Goal: Task Accomplishment & Management: Manage account settings

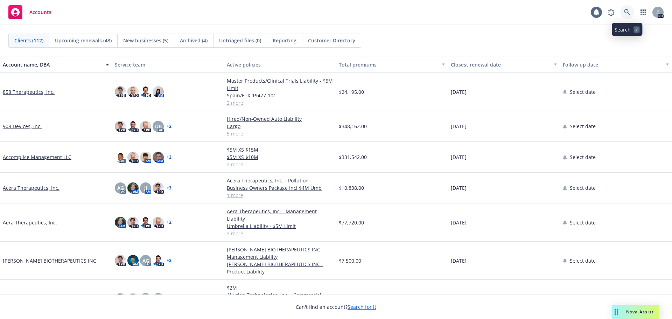
click at [629, 12] on icon at bounding box center [627, 12] width 6 height 6
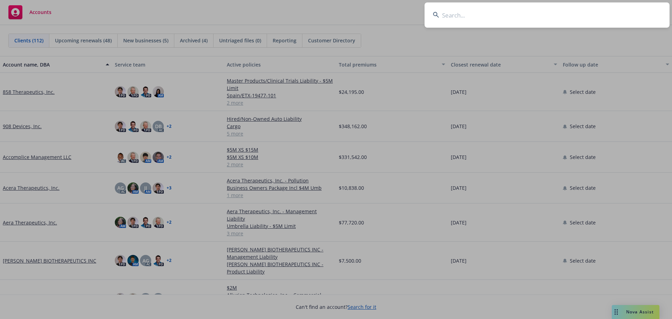
click at [466, 17] on input at bounding box center [547, 14] width 245 height 25
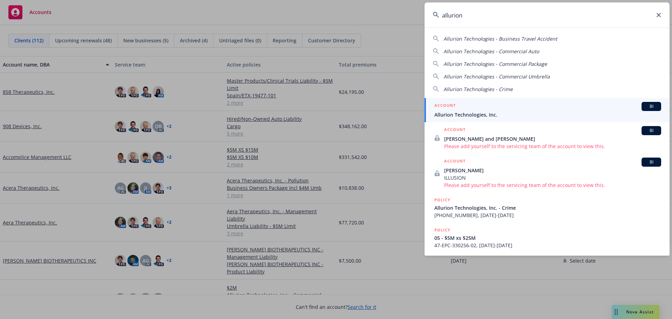
type input "allurion"
click at [470, 121] on link "ACCOUNT BI Allurion Technologies, Inc." at bounding box center [547, 110] width 245 height 24
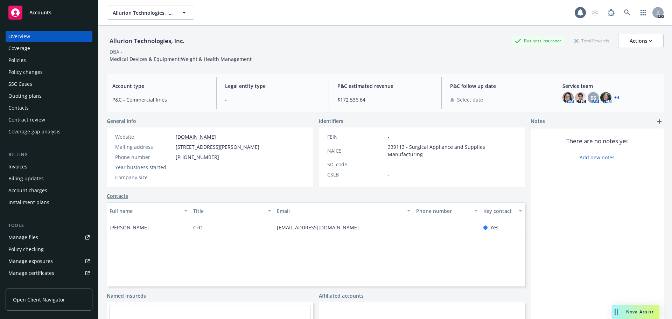
click at [45, 295] on link "Open Client Navigator" at bounding box center [49, 300] width 87 height 22
click at [38, 294] on link "Open Client Navigator" at bounding box center [49, 300] width 87 height 22
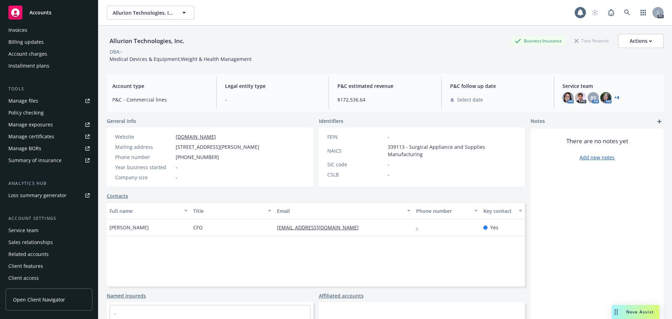
scroll to position [137, 0]
click at [37, 280] on div "Client access" at bounding box center [23, 277] width 30 height 11
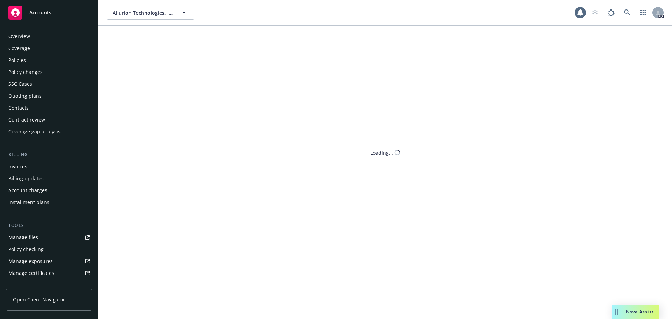
scroll to position [137, 0]
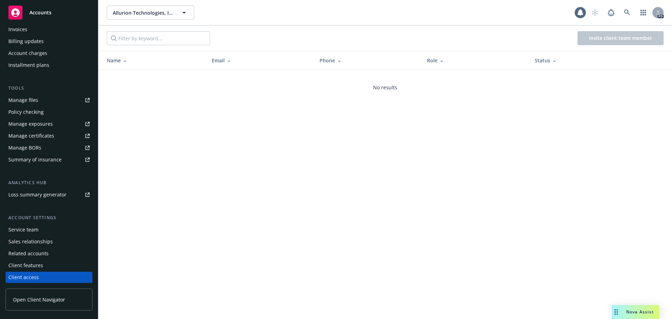
click at [37, 242] on div "Sales relationships" at bounding box center [30, 241] width 44 height 11
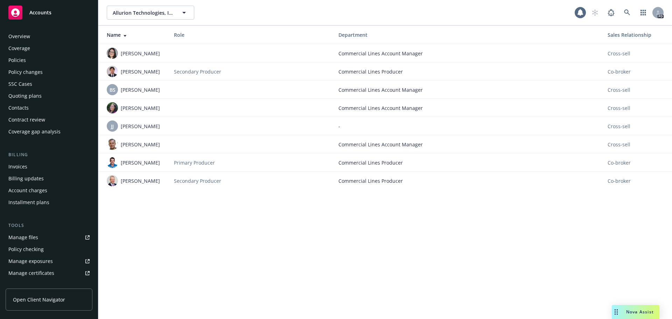
scroll to position [137, 0]
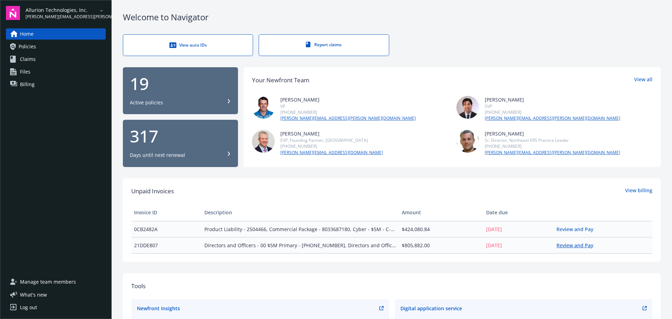
click at [579, 247] on link "Review and Pay" at bounding box center [578, 245] width 42 height 7
click at [47, 46] on link "Policies" at bounding box center [56, 46] width 100 height 11
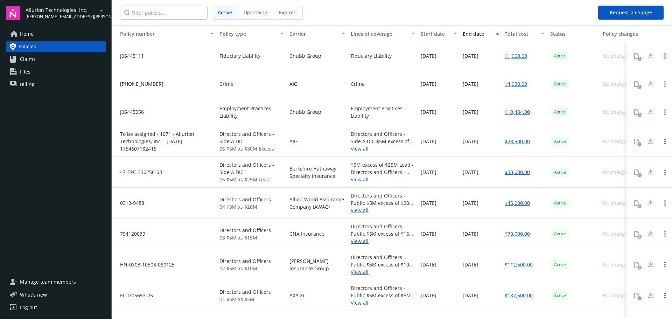
click at [665, 57] on icon "Open options" at bounding box center [665, 56] width 1 height 6
click at [574, 74] on div "Active" at bounding box center [574, 84] width 53 height 28
click at [41, 47] on link "Policies" at bounding box center [56, 46] width 100 height 11
click at [636, 56] on div "0" at bounding box center [637, 56] width 14 height 14
click at [646, 55] on div at bounding box center [651, 56] width 14 height 14
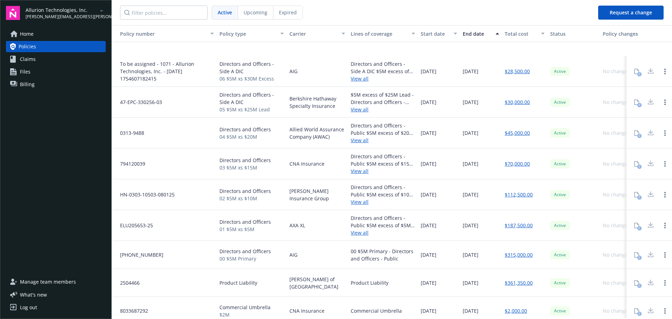
scroll to position [140, 0]
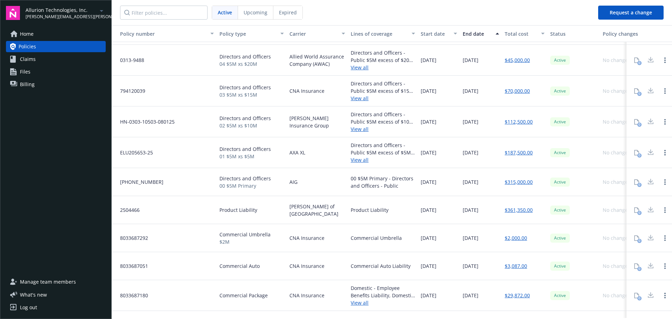
click at [278, 34] on div "Policy type" at bounding box center [252, 33] width 64 height 7
click at [280, 34] on div "Policy type" at bounding box center [252, 33] width 64 height 7
click at [232, 35] on div "Policy type" at bounding box center [248, 33] width 57 height 7
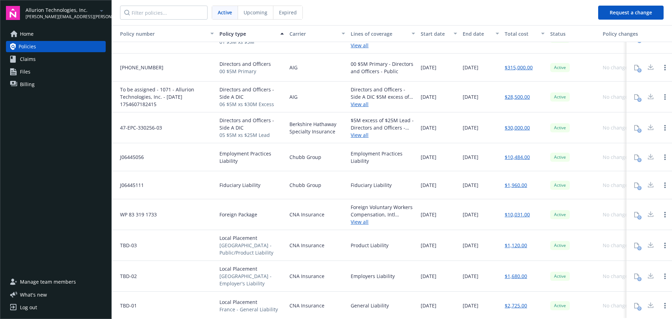
scroll to position [278, 0]
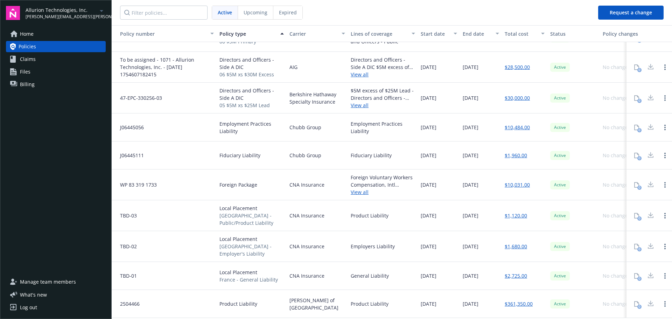
click at [374, 36] on div "Lines of coverage" at bounding box center [379, 33] width 57 height 7
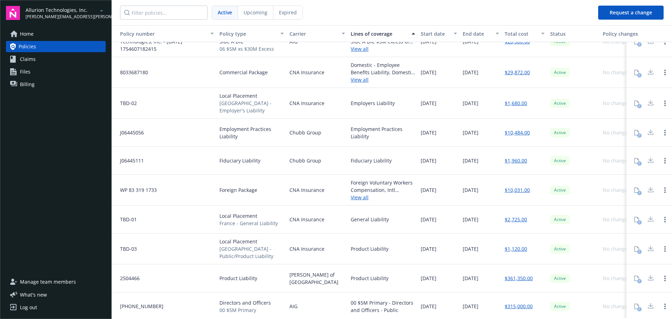
scroll to position [270, 0]
click at [70, 283] on span "Manage team members" at bounding box center [48, 281] width 56 height 11
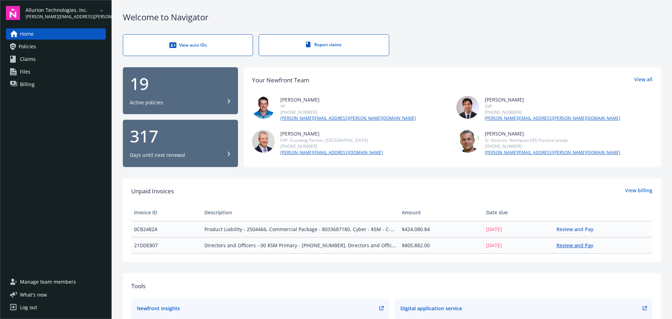
click at [577, 247] on link "Review and Pay" at bounding box center [578, 245] width 42 height 7
click at [570, 230] on link "Review and Pay" at bounding box center [578, 229] width 42 height 7
click at [57, 281] on span "Manage team members" at bounding box center [48, 281] width 56 height 11
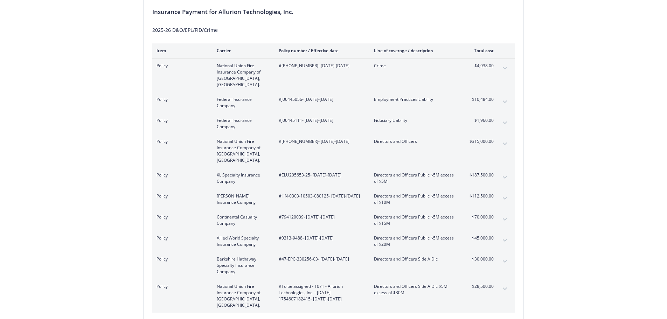
scroll to position [70, 0]
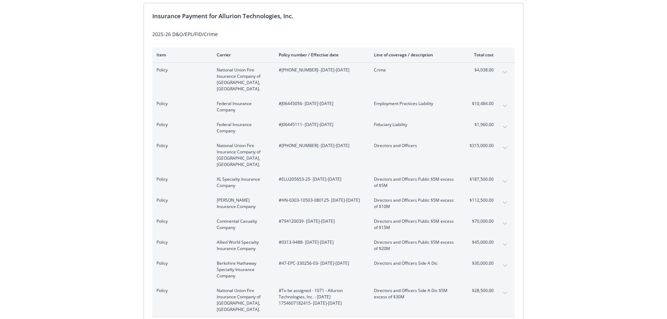
click at [88, 191] on div "Invoice ID: 21DDE807 Download Invoice Insurance Payment for Allurion Technologi…" at bounding box center [333, 167] width 667 height 424
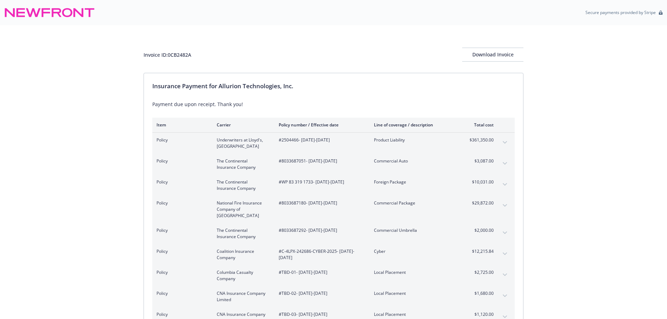
scroll to position [35, 0]
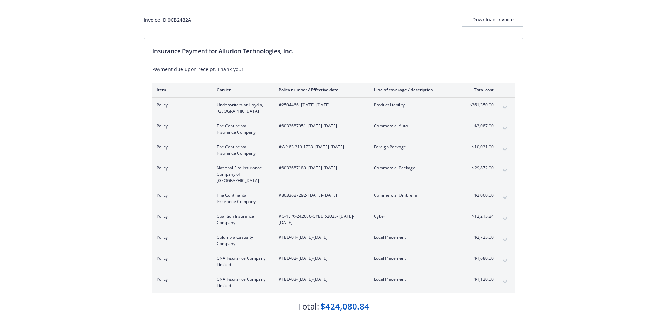
click at [507, 108] on button "expand content" at bounding box center [504, 107] width 11 height 11
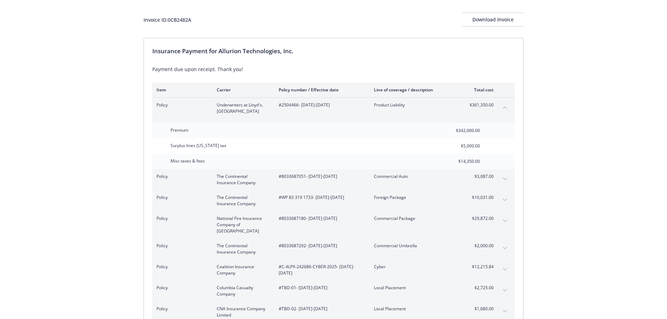
click at [552, 109] on div "Invoice ID: 0CB2482A Download Invoice Insurance Payment for Allurion Technologi…" at bounding box center [333, 198] width 667 height 416
click at [506, 109] on button "collapse content" at bounding box center [504, 107] width 11 height 11
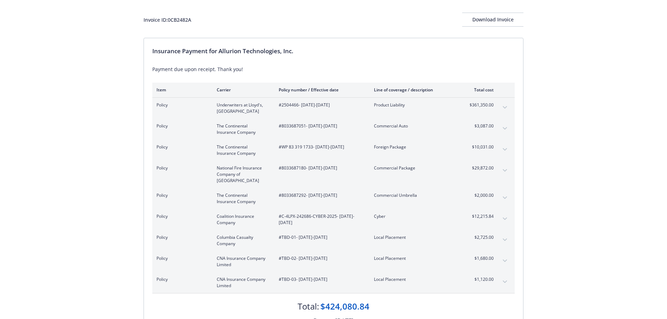
drag, startPoint x: 557, startPoint y: 161, endPoint x: 530, endPoint y: 127, distance: 44.1
click at [557, 161] on div "Invoice ID: 0CB2482A Download Invoice Insurance Payment for Allurion Technologi…" at bounding box center [333, 172] width 667 height 365
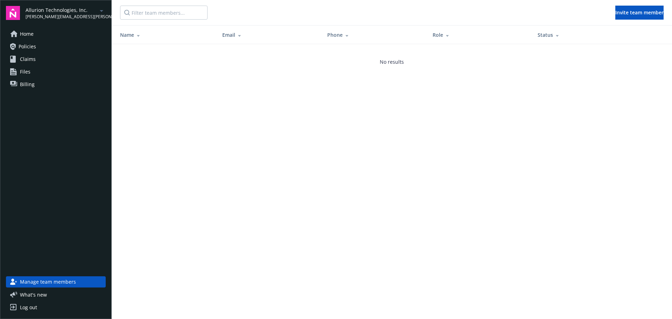
click at [49, 48] on link "Policies" at bounding box center [56, 46] width 100 height 11
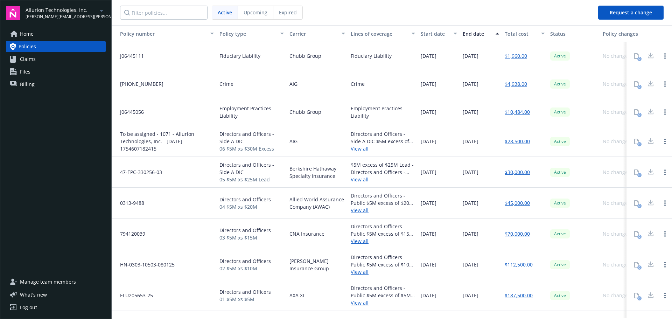
click at [325, 12] on nav "Active Upcoming Expired" at bounding box center [352, 12] width 481 height 25
click at [73, 32] on link "Home" at bounding box center [56, 33] width 100 height 11
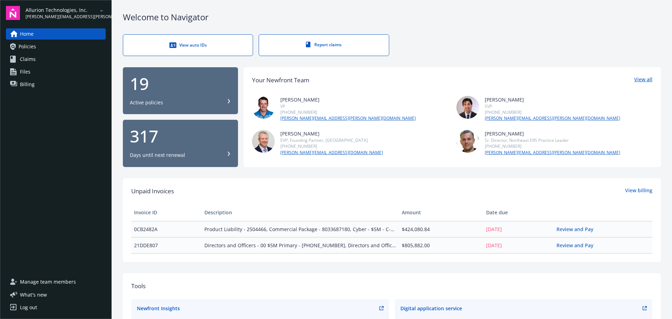
click at [640, 79] on link "View all" at bounding box center [643, 80] width 18 height 9
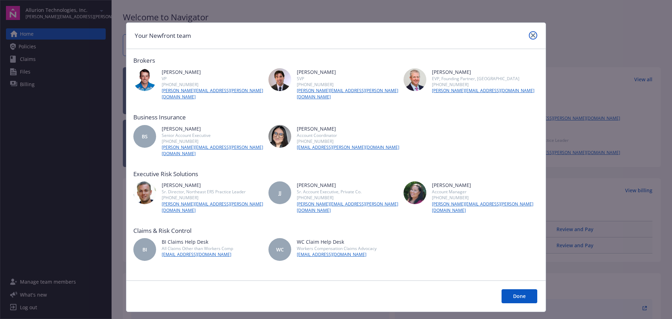
click at [533, 39] on link "close" at bounding box center [533, 35] width 8 height 8
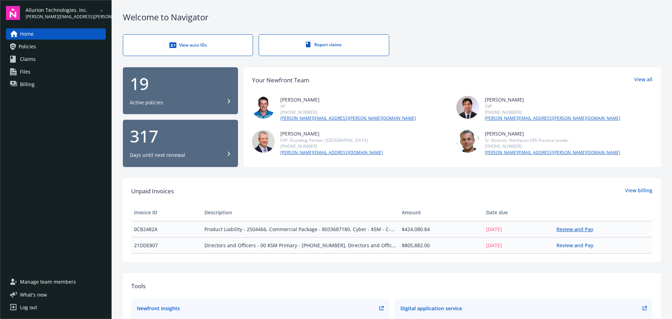
click at [582, 229] on link "Review and Pay" at bounding box center [578, 229] width 42 height 7
click at [25, 85] on span "Billing" at bounding box center [27, 84] width 15 height 11
click at [26, 81] on span "Billing" at bounding box center [27, 84] width 15 height 11
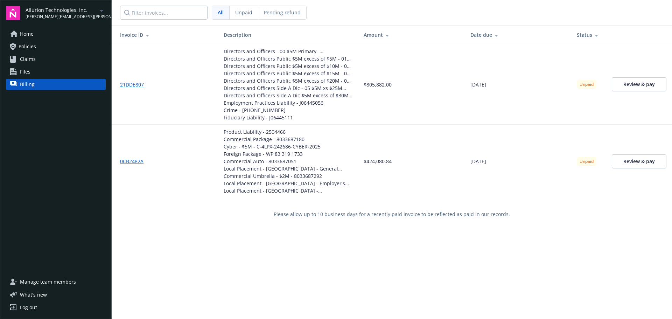
click at [134, 83] on link "21DDE807" at bounding box center [134, 84] width 29 height 7
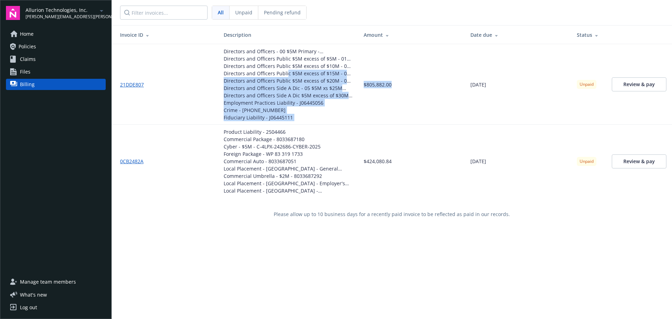
drag, startPoint x: 276, startPoint y: 72, endPoint x: 432, endPoint y: 94, distance: 157.4
click at [435, 94] on tr "21DDE807 Directors and Officers - 00 $5M Primary - 02-419-68-11 Directors and O…" at bounding box center [392, 84] width 561 height 81
drag, startPoint x: 214, startPoint y: 63, endPoint x: 512, endPoint y: 84, distance: 298.7
click at [512, 84] on tr "21DDE807 Directors and Officers - 00 $5M Primary - 02-419-68-11 Directors and O…" at bounding box center [392, 84] width 561 height 81
drag, startPoint x: 229, startPoint y: 140, endPoint x: 506, endPoint y: 182, distance: 280.2
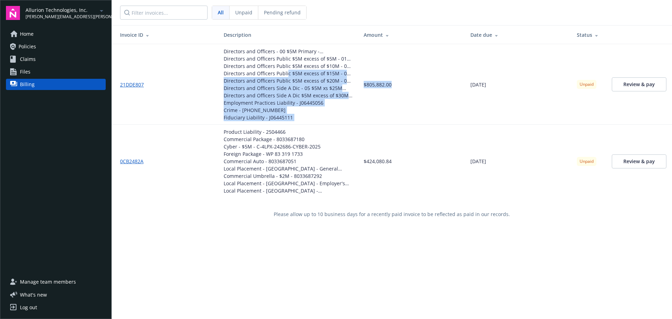
click at [506, 182] on tr "0CB2482A Product Liability - 2504466 Commercial Package - 8033687180 Cyber - $5…" at bounding box center [392, 161] width 561 height 73
click at [477, 169] on td "09/16/2025" at bounding box center [518, 161] width 106 height 73
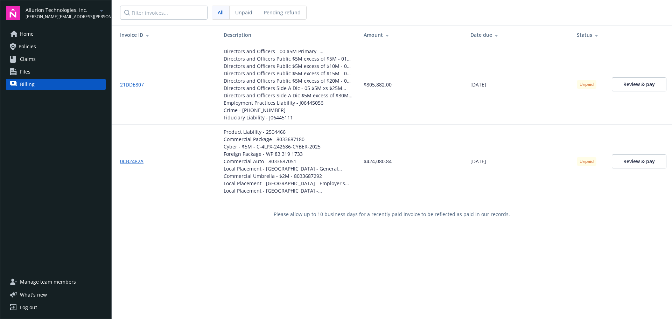
click at [64, 32] on link "Home" at bounding box center [56, 33] width 100 height 11
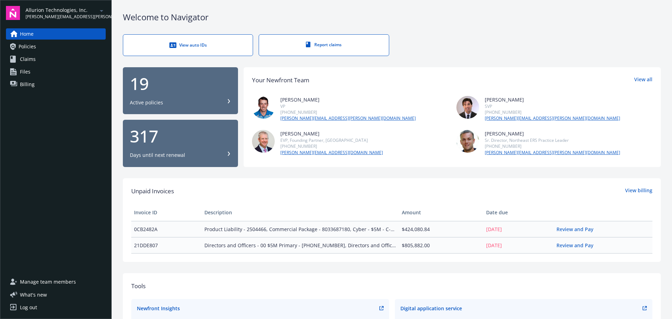
click at [61, 279] on span "Manage team members" at bounding box center [48, 281] width 56 height 11
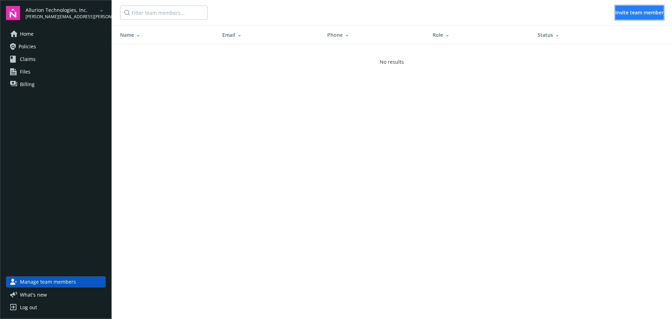
click at [616, 12] on span "Invite team member" at bounding box center [640, 12] width 48 height 7
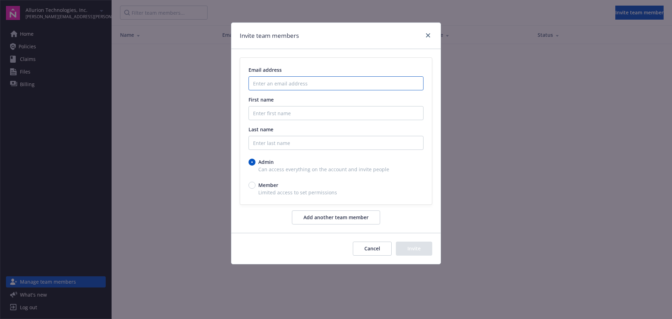
click at [324, 82] on input "Enter an email address" at bounding box center [336, 83] width 175 height 14
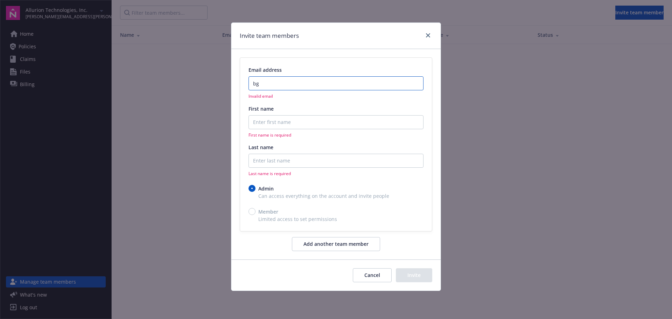
type input "b"
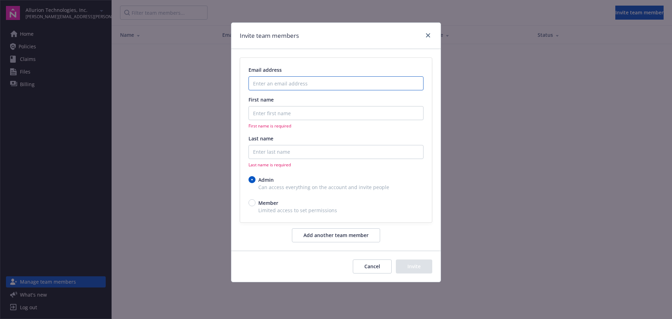
click at [288, 87] on input "Enter an email address" at bounding box center [336, 83] width 175 height 14
paste input "jpowell@allurion.com"
type input "jpowell@allurion.com"
click at [269, 118] on input "First name" at bounding box center [336, 113] width 175 height 14
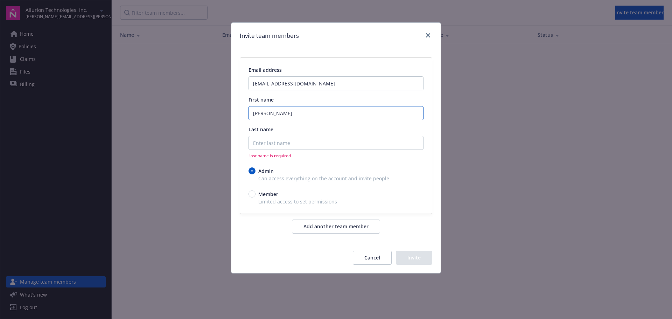
type input "Jeff"
click at [264, 141] on input "Last name" at bounding box center [336, 143] width 175 height 14
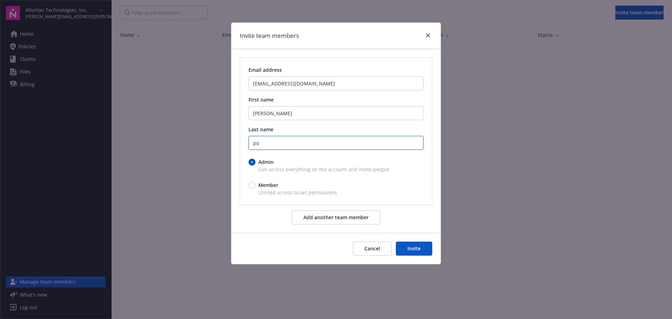
type input "p"
type input "Powell"
click at [345, 215] on button "Add another team member" at bounding box center [336, 217] width 88 height 14
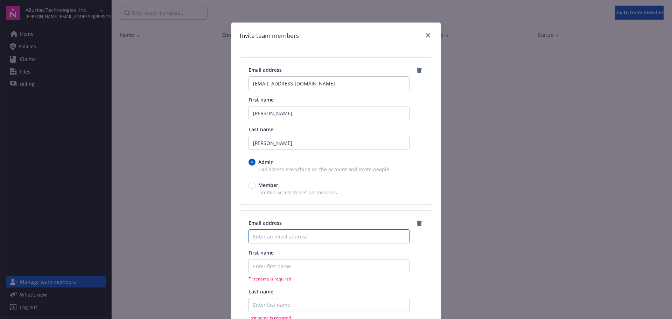
click at [271, 239] on input "Enter an email address" at bounding box center [329, 236] width 161 height 14
paste input "bgibbons@allurion.com"
type input "bgibbons@allurion.com"
click at [264, 268] on input "First name" at bounding box center [329, 266] width 161 height 14
type input "Brendan"
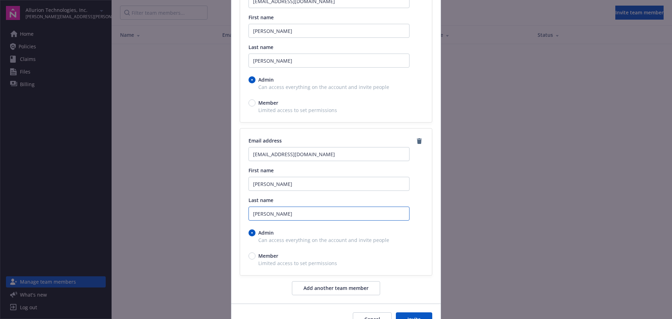
scroll to position [98, 0]
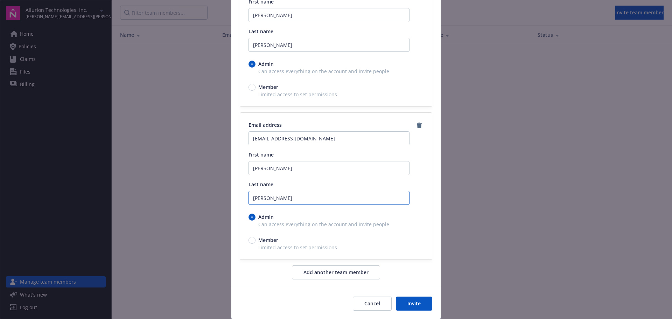
type input "Gibbons"
click at [408, 304] on button "Invite" at bounding box center [414, 304] width 36 height 14
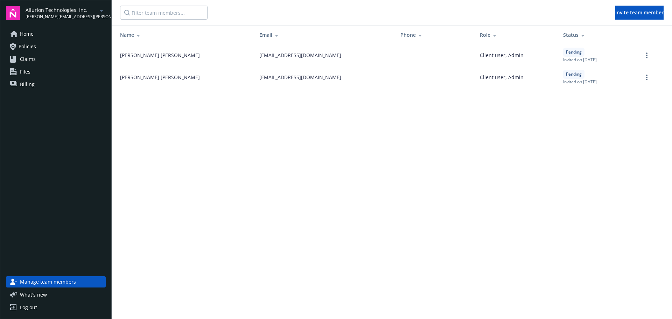
click at [44, 48] on link "Policies" at bounding box center [56, 46] width 100 height 11
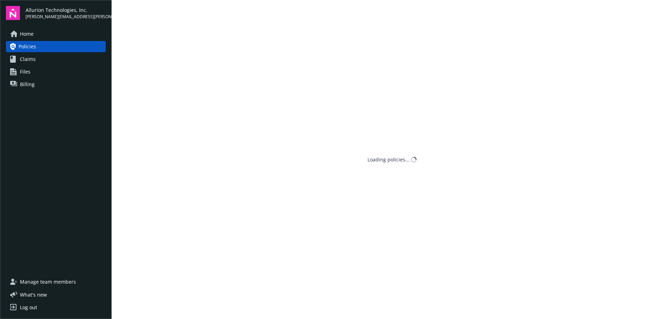
click at [44, 39] on link "Home" at bounding box center [56, 33] width 100 height 11
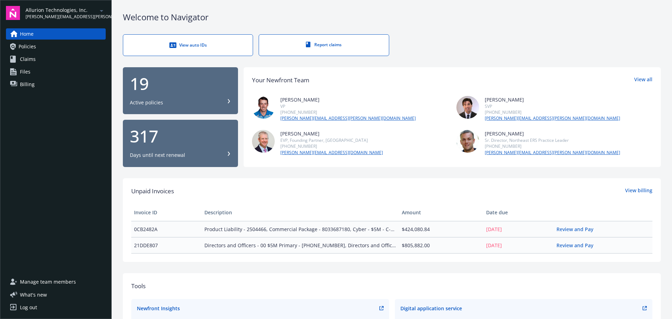
click at [45, 46] on link "Policies" at bounding box center [56, 46] width 100 height 11
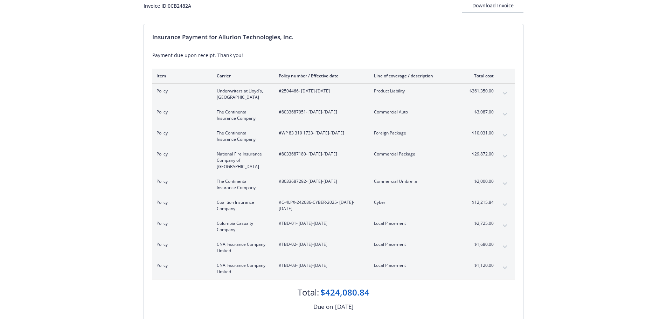
scroll to position [140, 0]
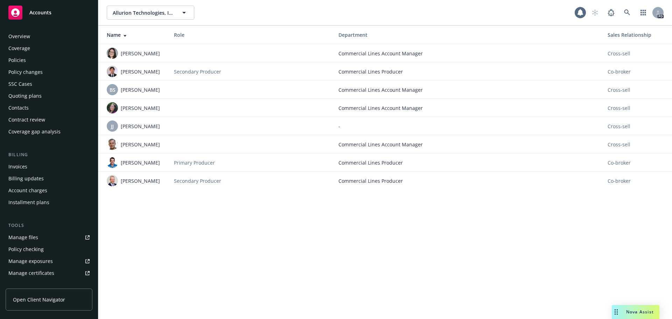
scroll to position [137, 0]
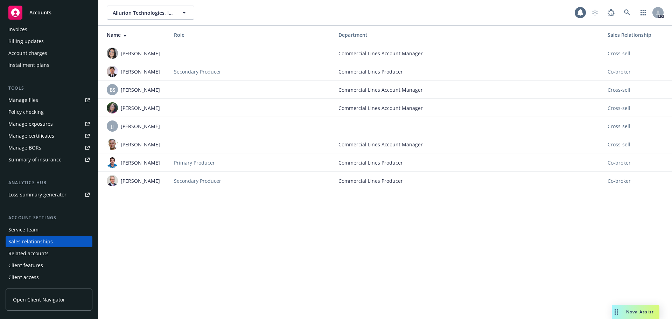
click at [51, 12] on div "Accounts" at bounding box center [48, 13] width 81 height 14
